Goal: Entertainment & Leisure: Consume media (video, audio)

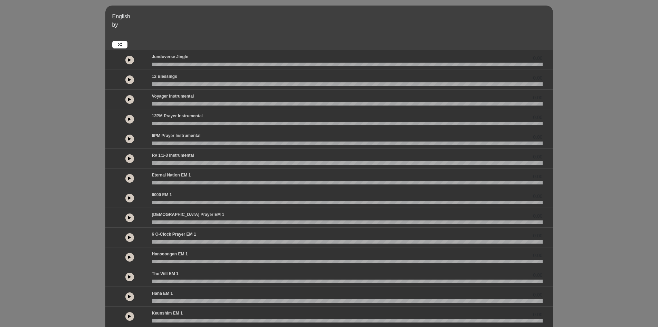
click at [600, 65] on div "English by 0.00 0.00 0.00" at bounding box center [329, 205] width 658 height 399
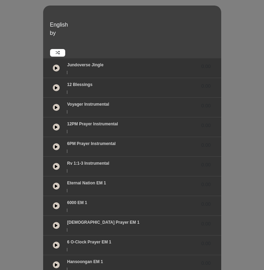
click at [55, 106] on icon at bounding box center [56, 107] width 3 height 3
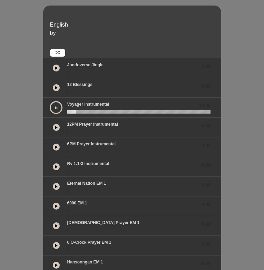
click at [53, 124] on button at bounding box center [56, 127] width 7 height 7
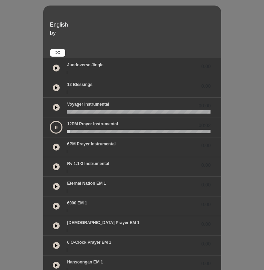
click at [55, 146] on icon at bounding box center [56, 147] width 3 height 3
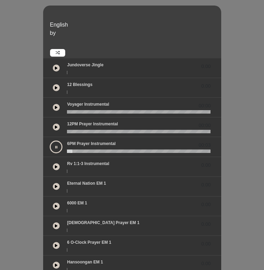
click at [55, 165] on icon at bounding box center [56, 166] width 3 height 3
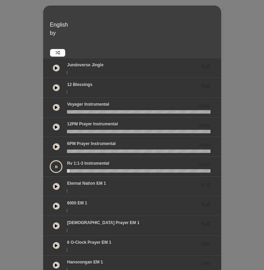
click at [55, 185] on icon at bounding box center [56, 186] width 3 height 3
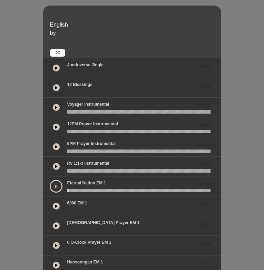
click at [50, 180] on button at bounding box center [56, 186] width 13 height 13
click at [55, 204] on icon at bounding box center [56, 205] width 3 height 3
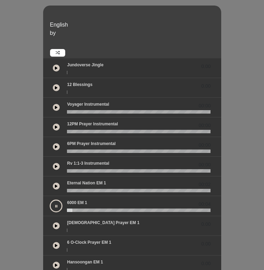
click at [55, 224] on icon at bounding box center [56, 225] width 3 height 3
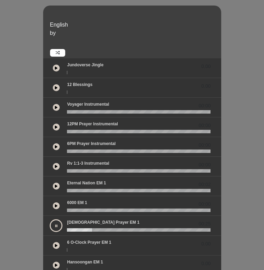
click at [50, 219] on button at bounding box center [56, 225] width 13 height 13
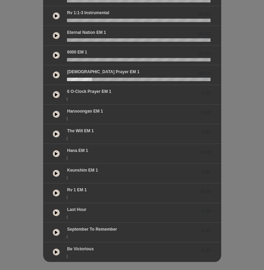
scroll to position [151, 0]
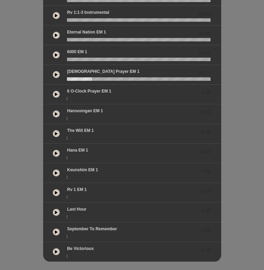
click at [53, 71] on button at bounding box center [56, 74] width 7 height 7
click at [50, 68] on button at bounding box center [56, 74] width 13 height 13
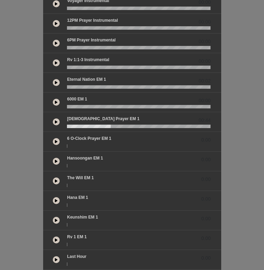
scroll to position [138, 0]
